Goal: Transaction & Acquisition: Book appointment/travel/reservation

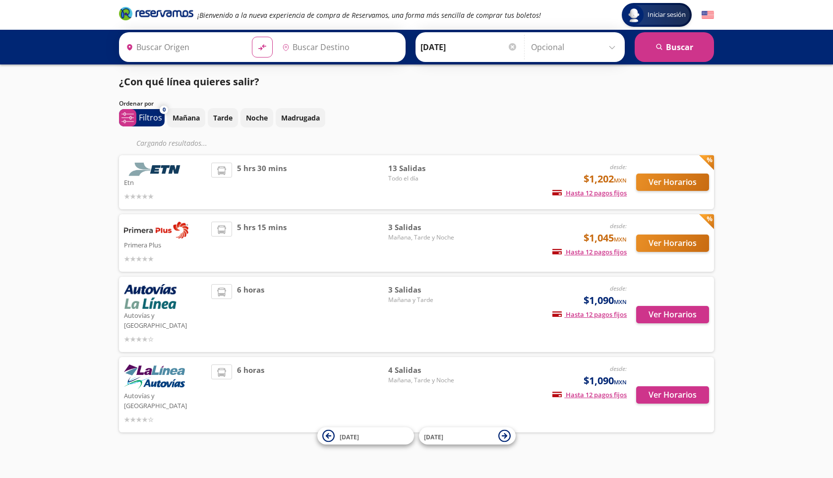
type input "Uruapan, [GEOGRAPHIC_DATA]"
type input "[GEOGRAPHIC_DATA], [GEOGRAPHIC_DATA]"
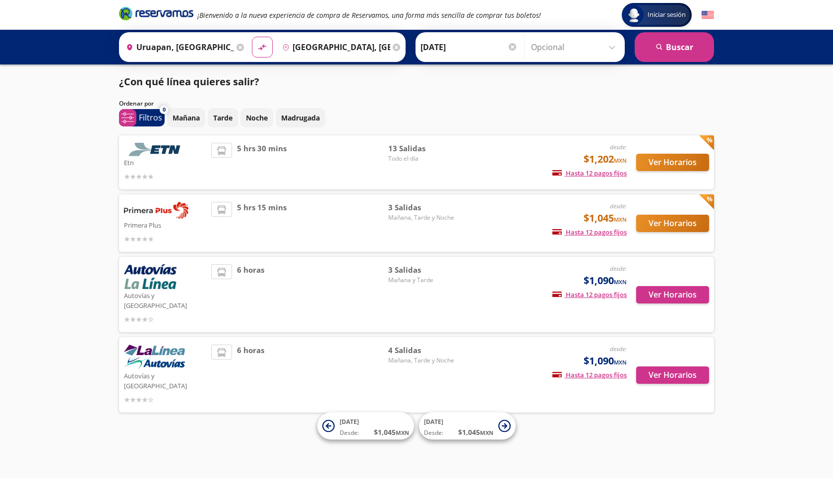
click at [244, 46] on div "Origen heroicons:map-pin-20-solid [GEOGRAPHIC_DATA], [GEOGRAPHIC_DATA]" at bounding box center [184, 47] width 125 height 26
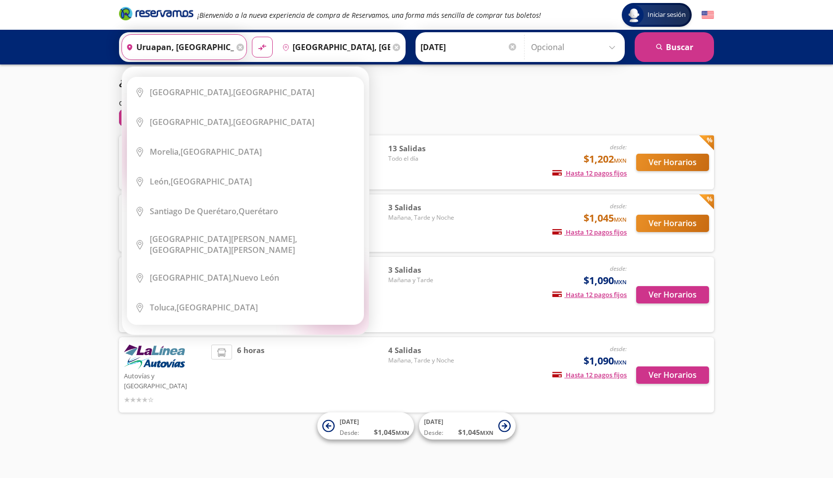
click at [220, 48] on input "Uruapan, [GEOGRAPHIC_DATA]" at bounding box center [178, 47] width 112 height 25
click at [237, 50] on icon at bounding box center [240, 47] width 7 height 7
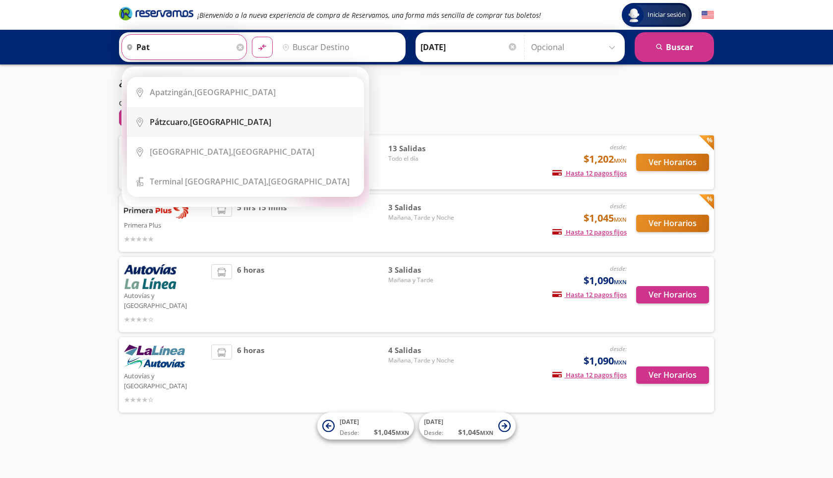
click at [235, 121] on div "Pátzcuaro, [GEOGRAPHIC_DATA]" at bounding box center [253, 122] width 206 height 11
type input "Pátzcuaro, [GEOGRAPHIC_DATA]"
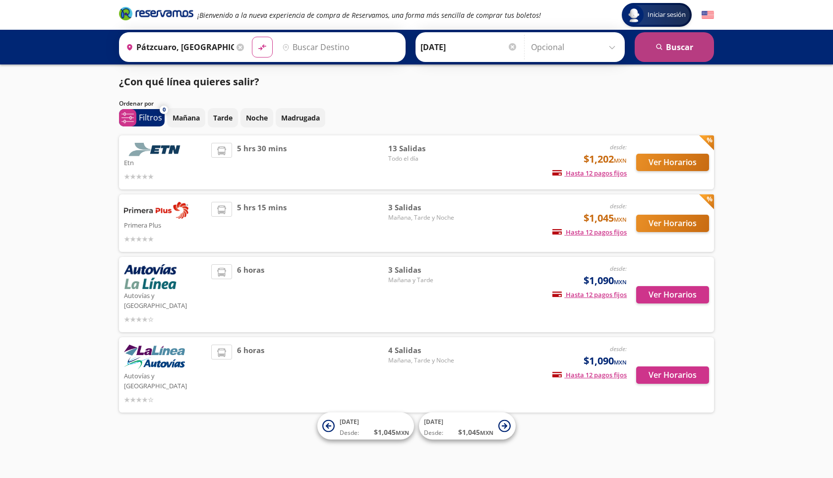
click at [660, 57] on button "search [GEOGRAPHIC_DATA]" at bounding box center [674, 47] width 79 height 30
click at [323, 45] on input "Destino" at bounding box center [339, 47] width 122 height 25
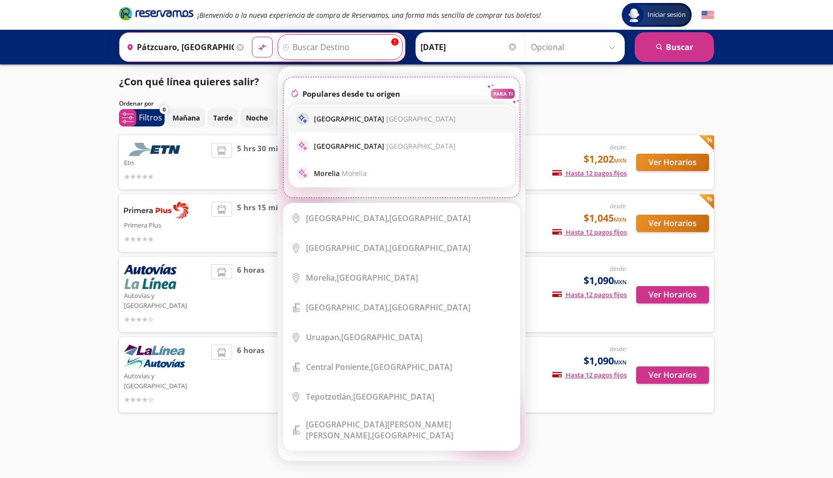
click at [339, 118] on p "[GEOGRAPHIC_DATA] [GEOGRAPHIC_DATA]" at bounding box center [385, 118] width 142 height 9
type input "[GEOGRAPHIC_DATA], [GEOGRAPHIC_DATA]"
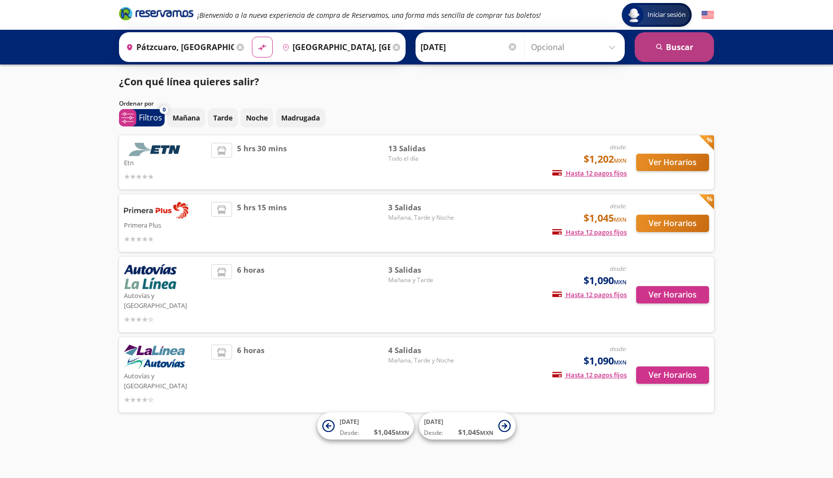
click at [686, 42] on button "search [GEOGRAPHIC_DATA]" at bounding box center [674, 47] width 79 height 30
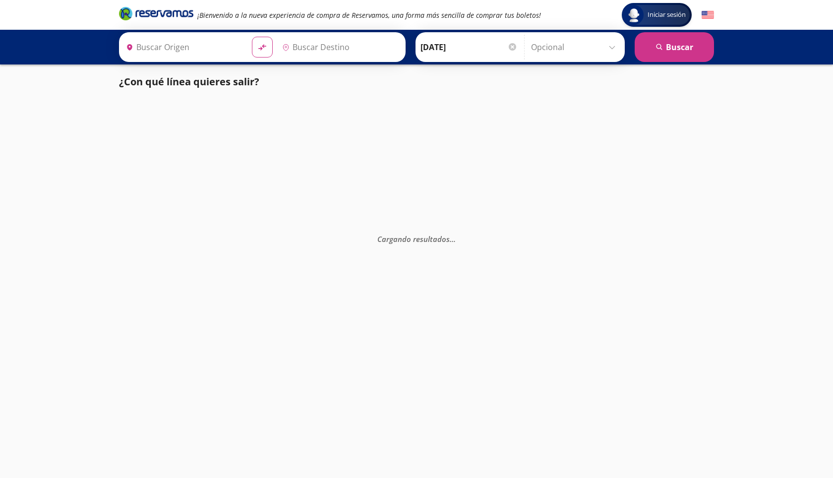
type input "Pátzcuaro, [GEOGRAPHIC_DATA]"
type input "[GEOGRAPHIC_DATA], [GEOGRAPHIC_DATA]"
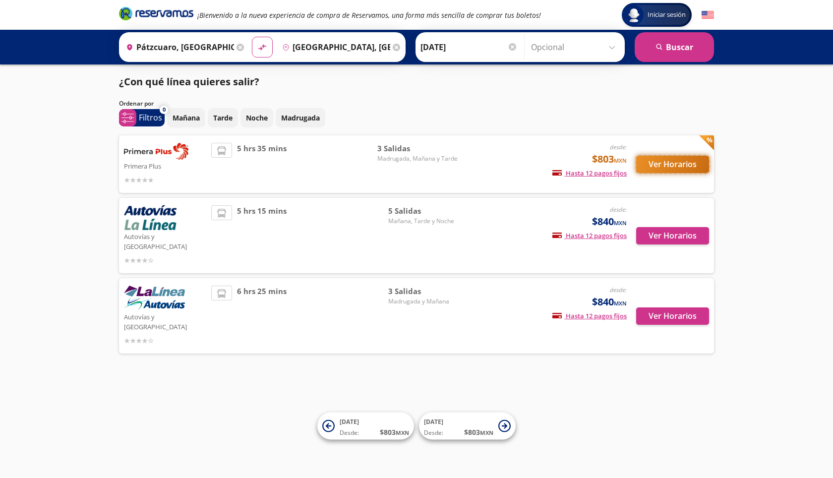
click at [662, 162] on button "Ver Horarios" at bounding box center [672, 164] width 73 height 17
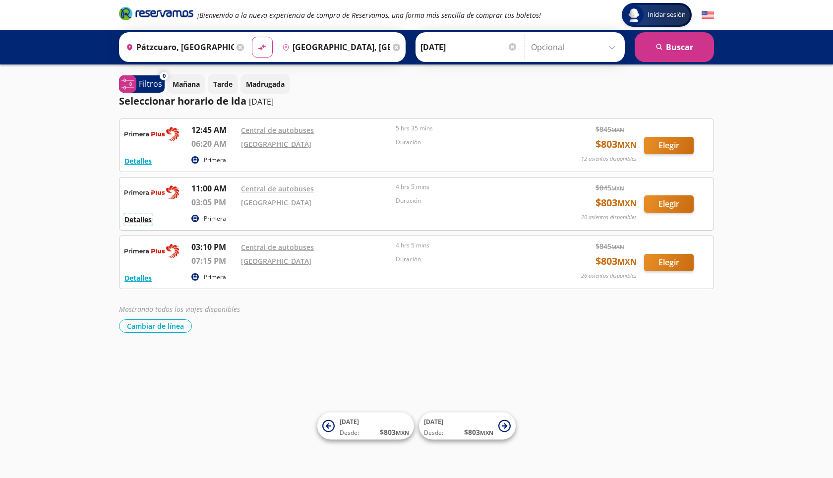
click at [147, 223] on button "Detalles" at bounding box center [137, 219] width 27 height 10
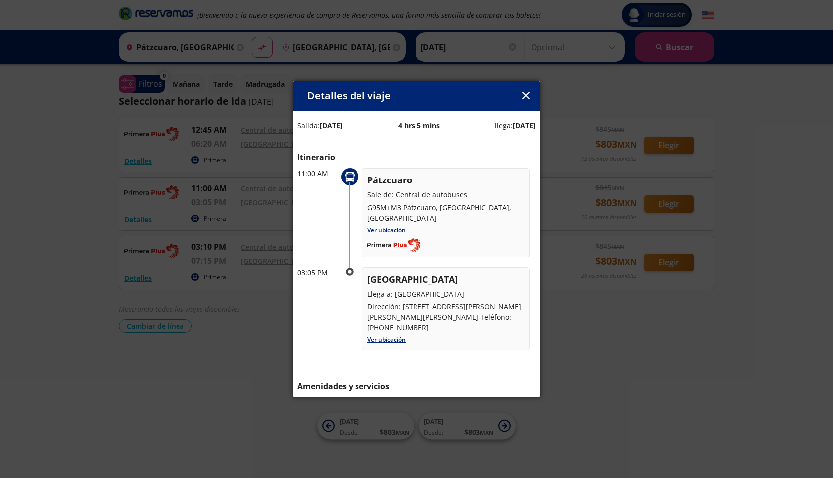
click at [577, 382] on div "Detalles del viaje Salida: [DATE] 4 hrs 5 mins llega: [DATE] Itinerario 11:00 A…" at bounding box center [416, 239] width 833 height 478
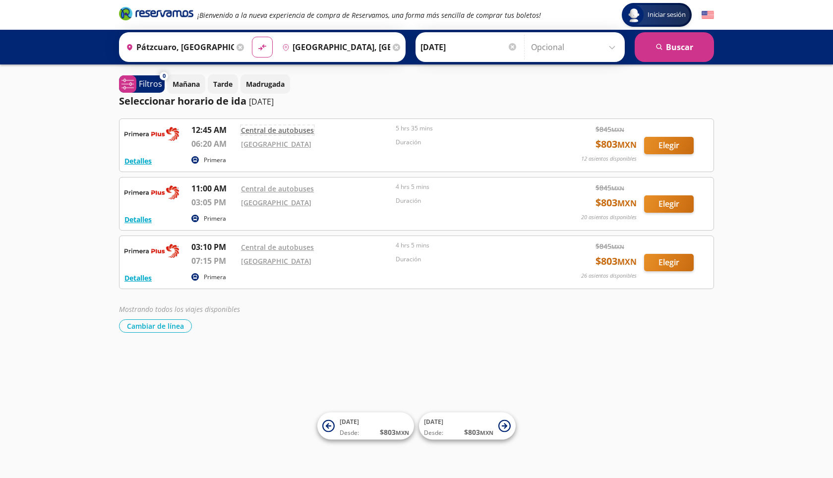
click at [280, 131] on link "Central de autobuses" at bounding box center [277, 129] width 73 height 9
click at [139, 158] on button "Detalles" at bounding box center [137, 161] width 27 height 10
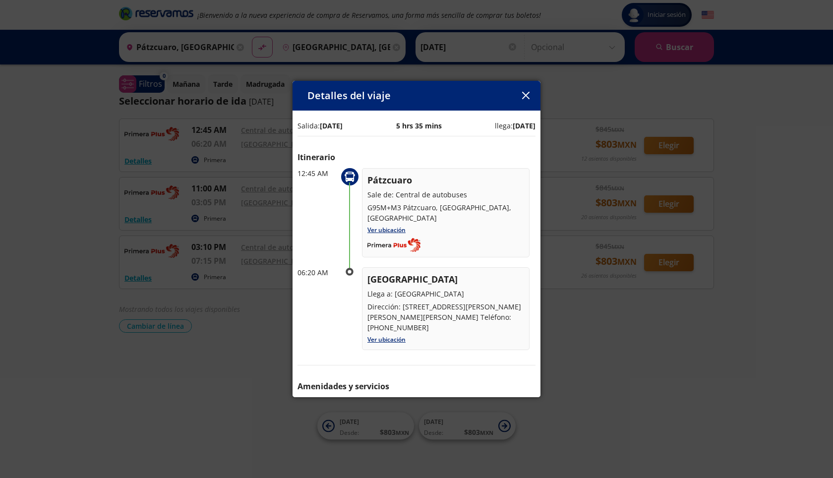
click at [519, 96] on button "button" at bounding box center [525, 95] width 15 height 15
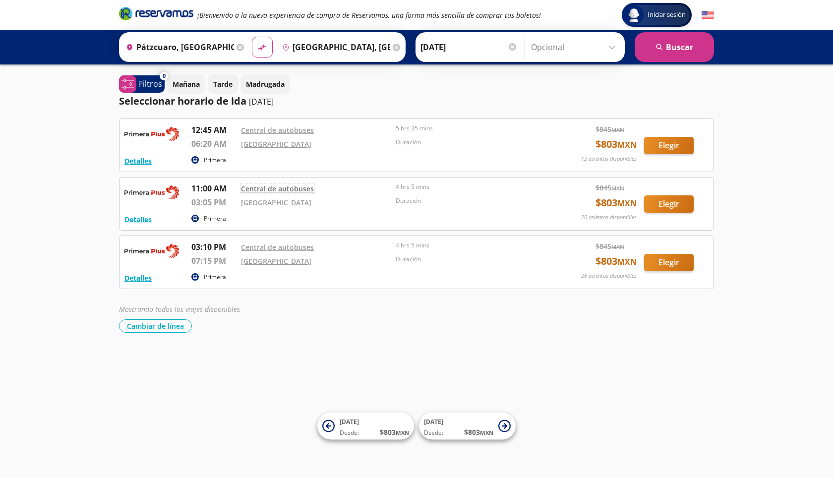
click at [275, 188] on link "Central de autobuses" at bounding box center [277, 188] width 73 height 9
click at [133, 220] on button "Detalles" at bounding box center [137, 219] width 27 height 10
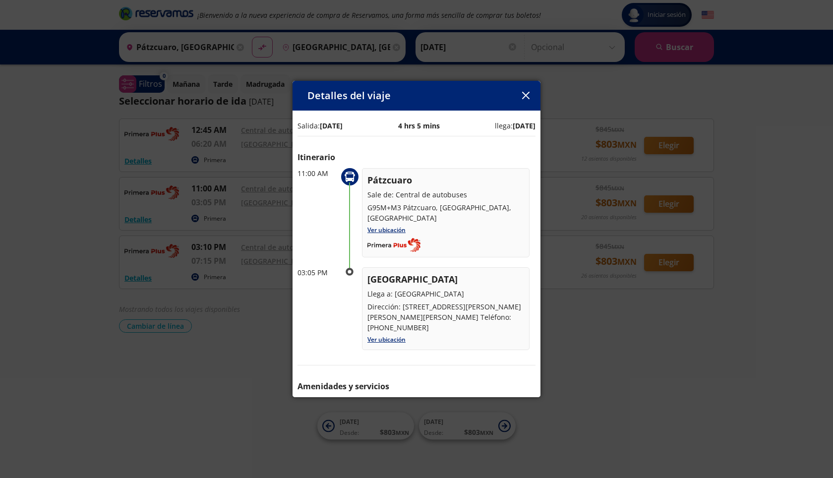
click at [526, 98] on icon "button" at bounding box center [525, 95] width 7 height 7
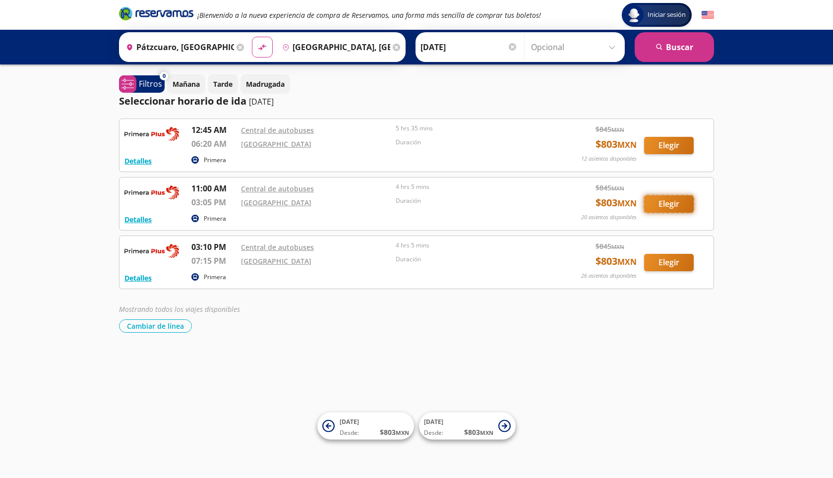
click at [667, 202] on button "Elegir" at bounding box center [669, 203] width 50 height 17
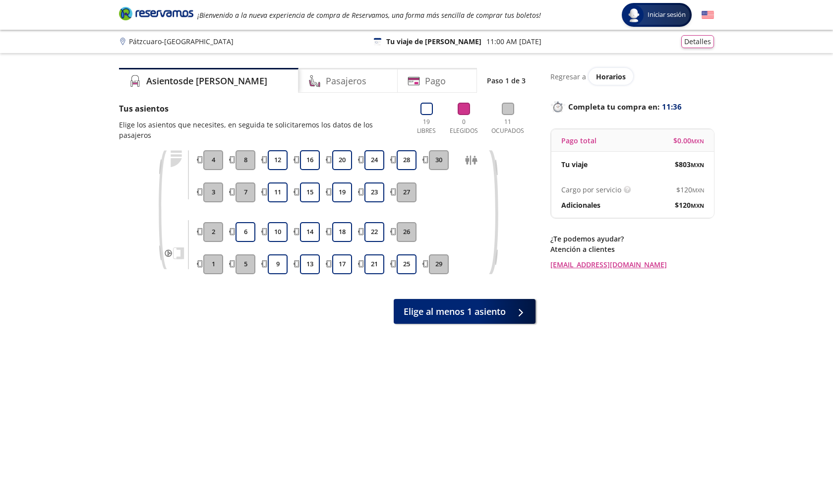
click at [609, 386] on div "Regresar a Horarios Completa tu compra en : 11:36 Pago total $ 0.00 MXN Tu viaj…" at bounding box center [632, 271] width 164 height 406
